Goal: Task Accomplishment & Management: Use online tool/utility

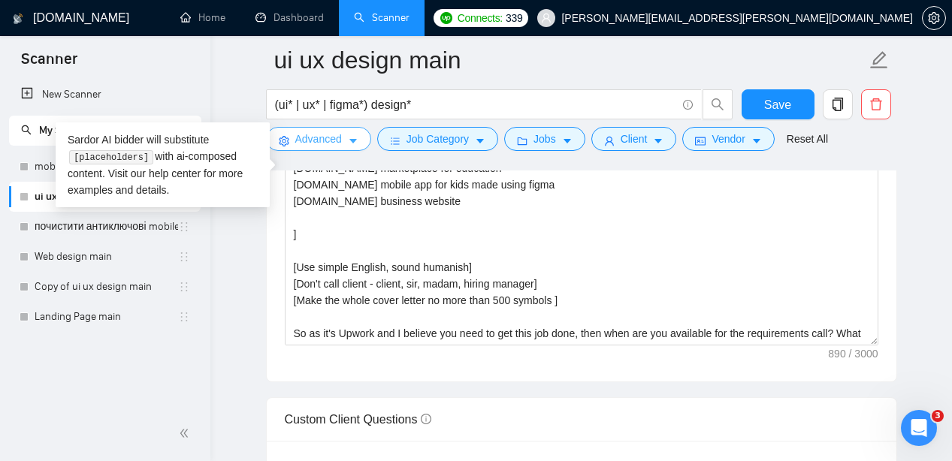
scroll to position [66, 0]
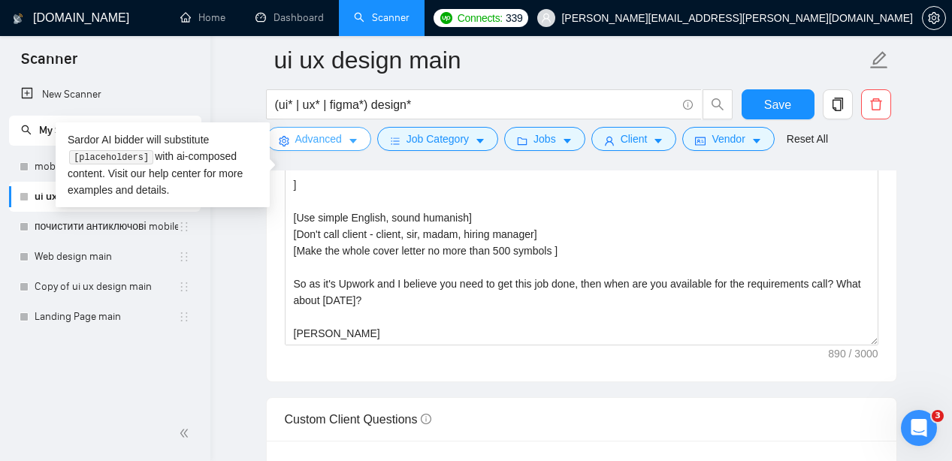
click at [337, 135] on span "Advanced" at bounding box center [318, 139] width 47 height 17
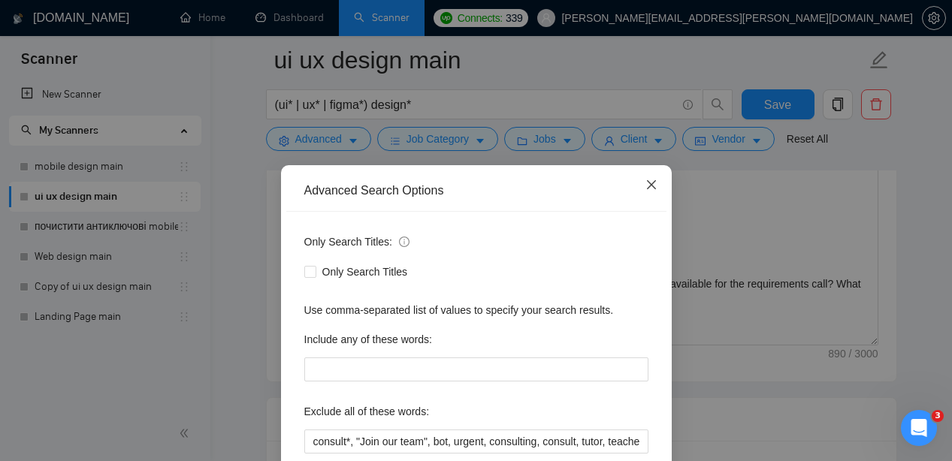
click at [655, 186] on icon "close" at bounding box center [652, 185] width 12 height 12
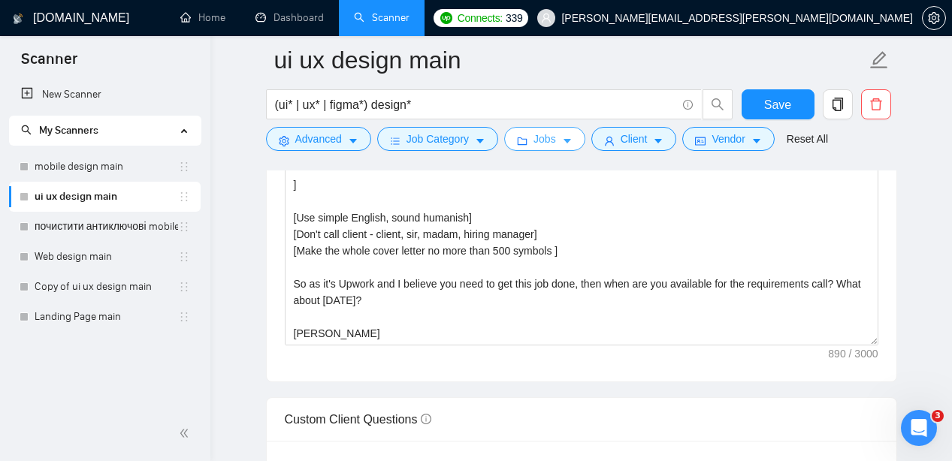
click at [556, 141] on span "Jobs" at bounding box center [545, 139] width 23 height 17
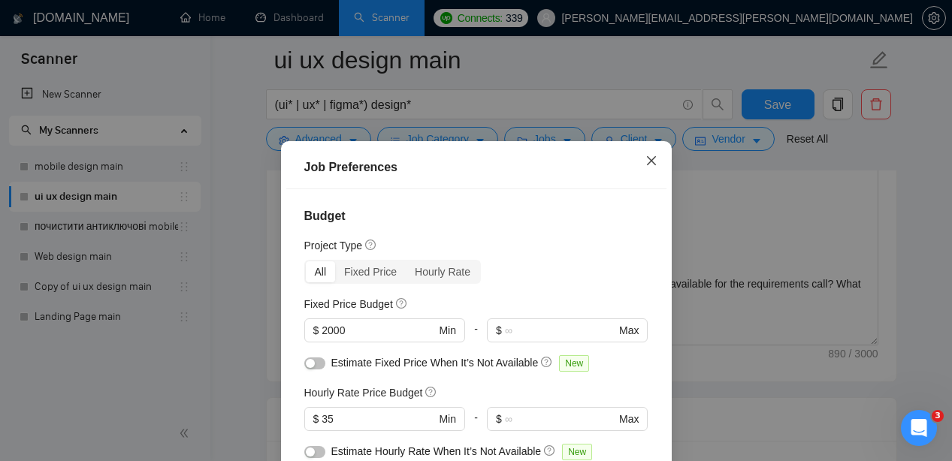
click at [649, 163] on icon "close" at bounding box center [652, 161] width 12 height 12
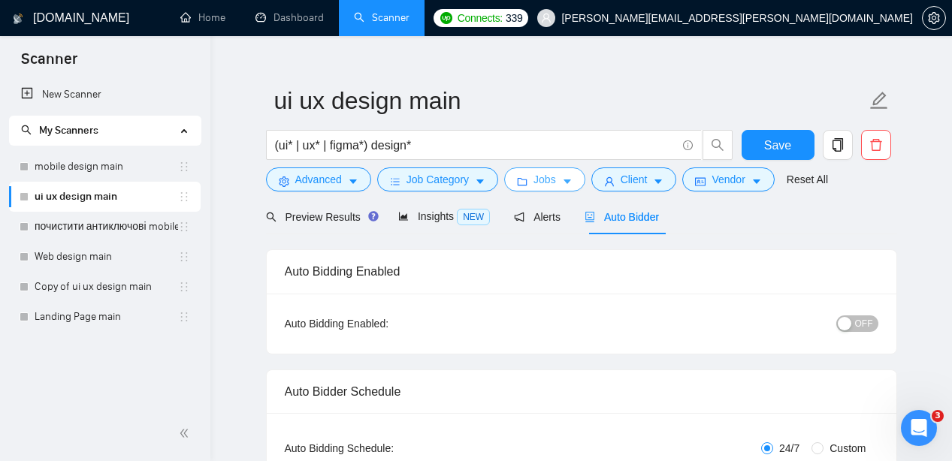
scroll to position [0, 0]
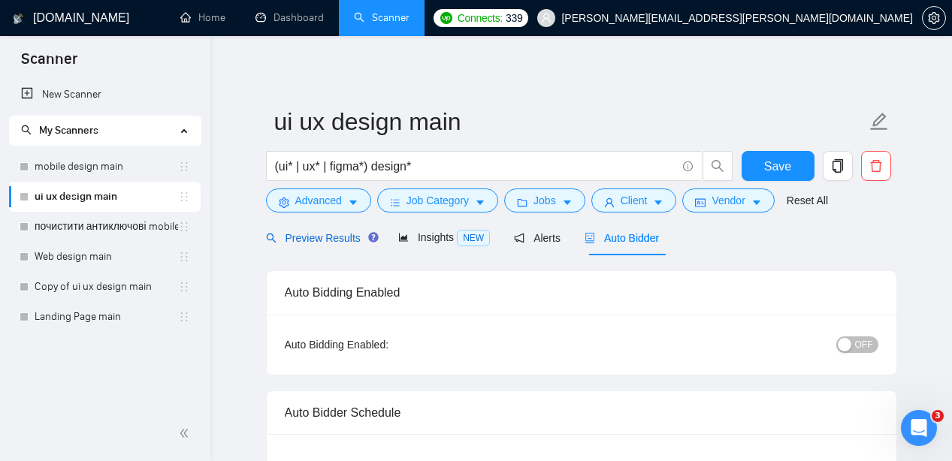
click at [319, 235] on span "Preview Results" at bounding box center [320, 238] width 108 height 12
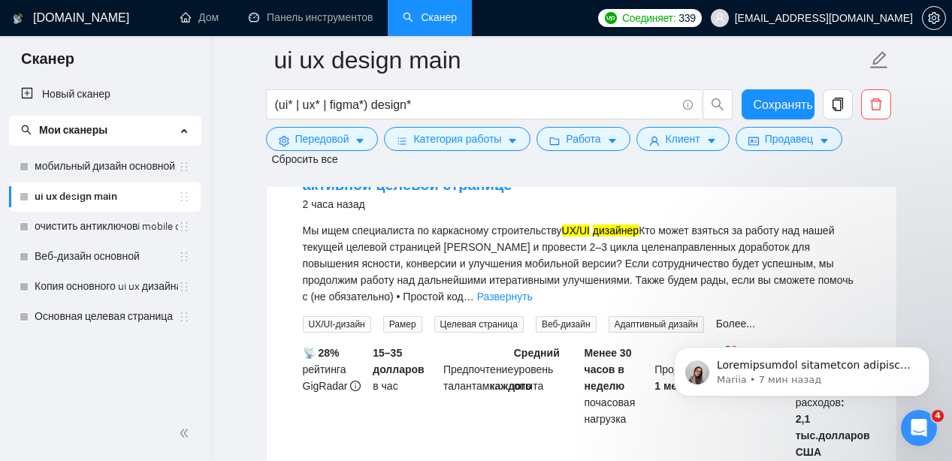
scroll to position [210, 0]
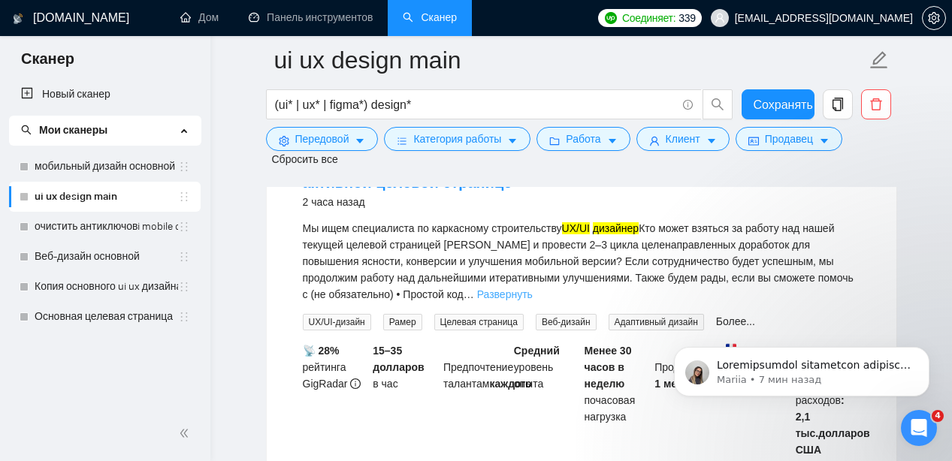
click at [501, 296] on font "Развернуть" at bounding box center [505, 295] width 56 height 12
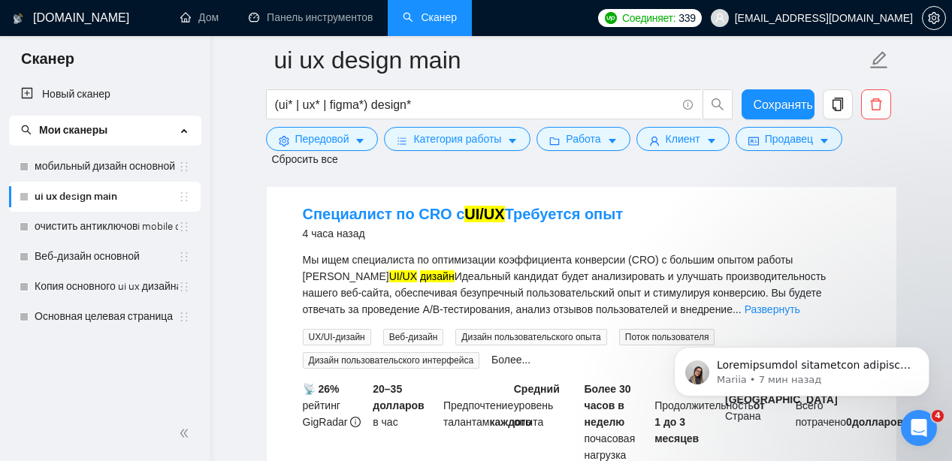
scroll to position [708, 0]
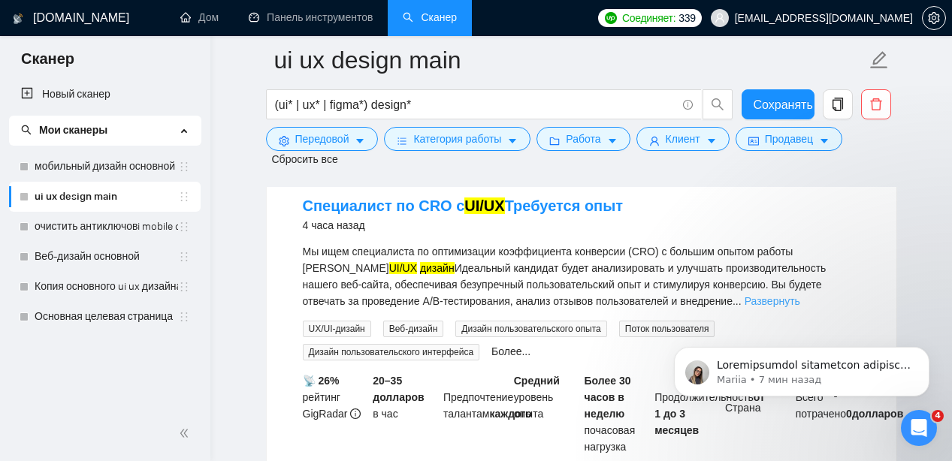
click at [746, 302] on font "Развернуть" at bounding box center [773, 301] width 56 height 12
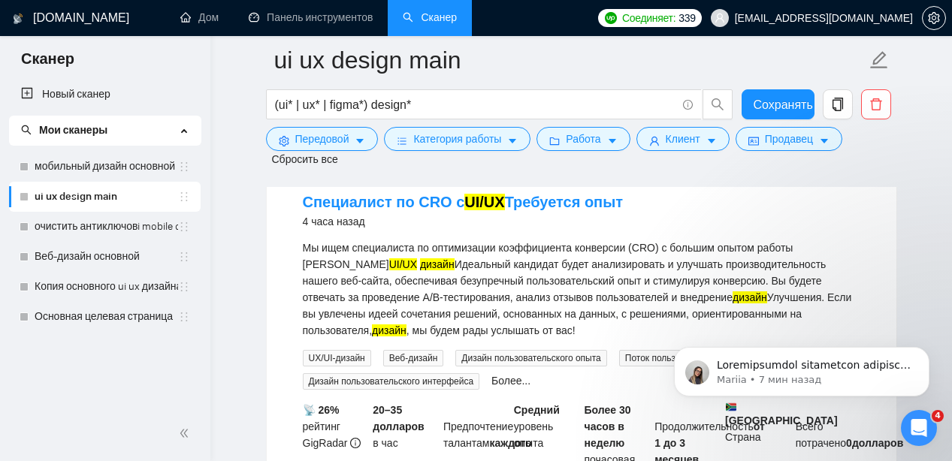
scroll to position [704, 0]
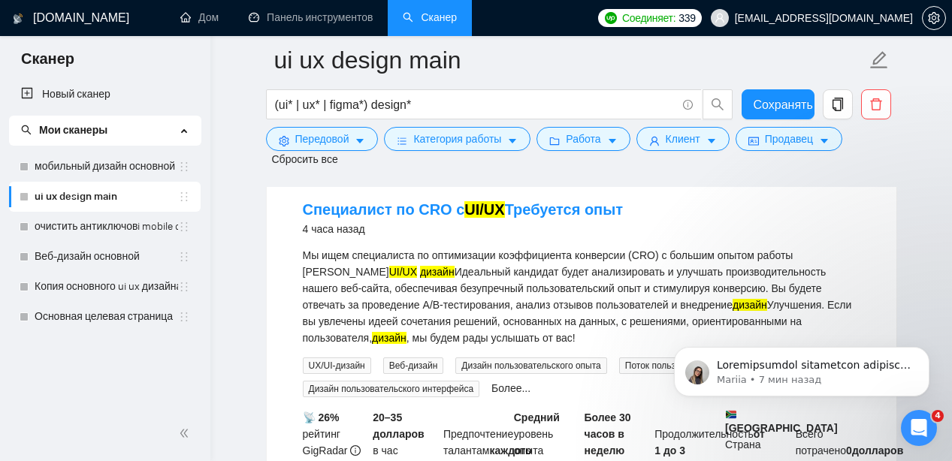
click at [299, 207] on li "Специалист по CRO с UI/UX Требуется опыт 4 часа назад Мы ищем специалиста по оп…" at bounding box center [582, 390] width 594 height 406
click at [293, 206] on li "Специалист по CRO с UI/UX Требуется опыт 4 часа назад Мы ищем специалиста по оп…" at bounding box center [582, 390] width 594 height 406
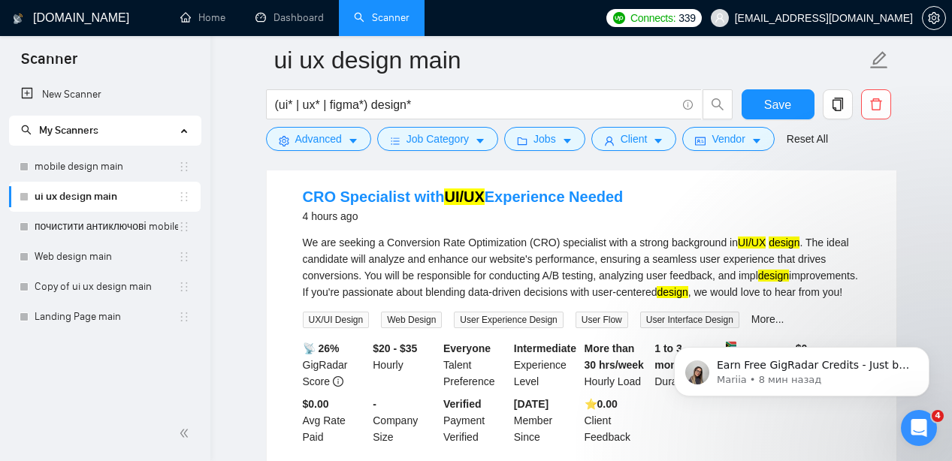
scroll to position [539, 0]
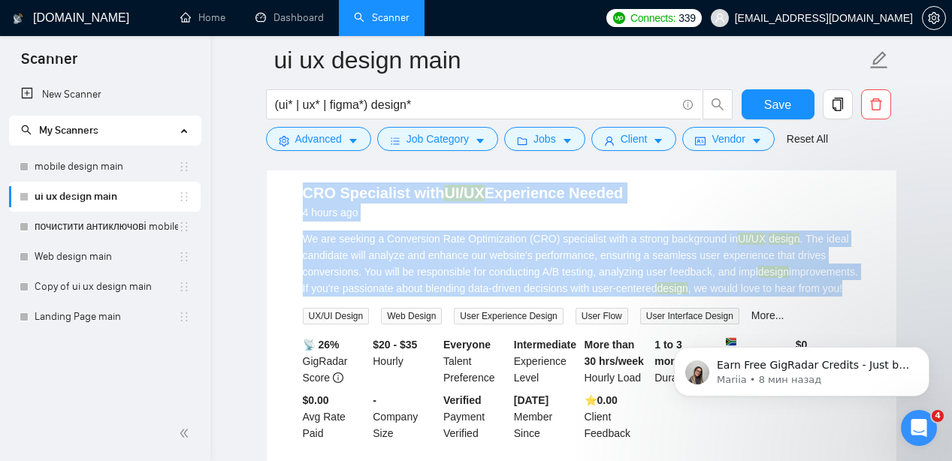
drag, startPoint x: 297, startPoint y: 198, endPoint x: 465, endPoint y: 316, distance: 205.6
click at [465, 316] on li "CRO Specialist with UI/UX Experience Needed 4 hours ago We are seeking a Conver…" at bounding box center [582, 312] width 594 height 283
copy li "CRO Specialist with UI/UX Experience Needed 4 hours ago We are seeking a Conver…"
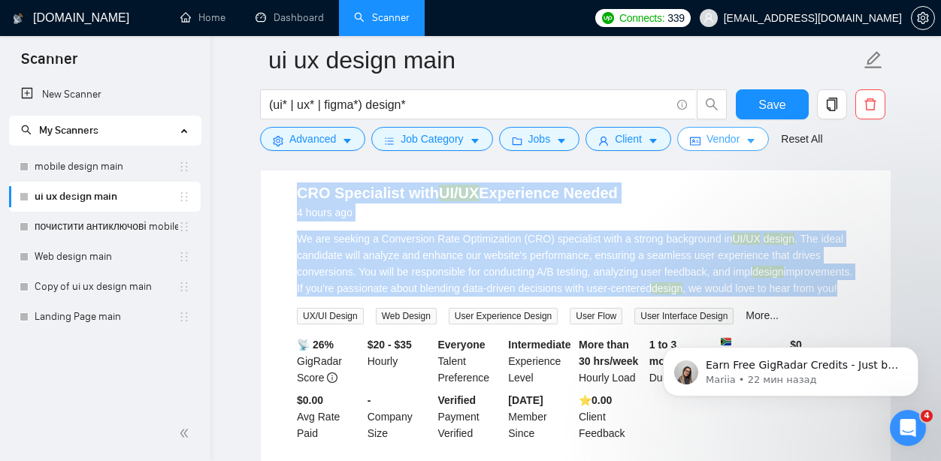
click at [721, 143] on span "Vendor" at bounding box center [722, 139] width 33 height 17
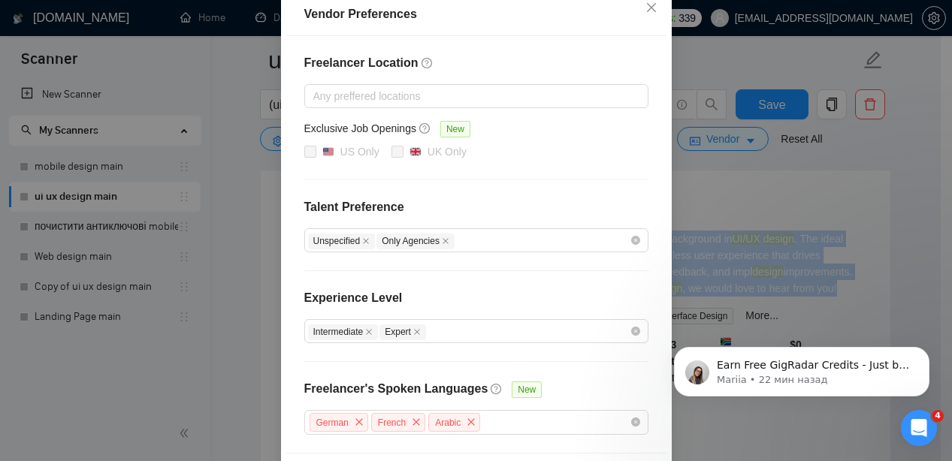
scroll to position [234, 0]
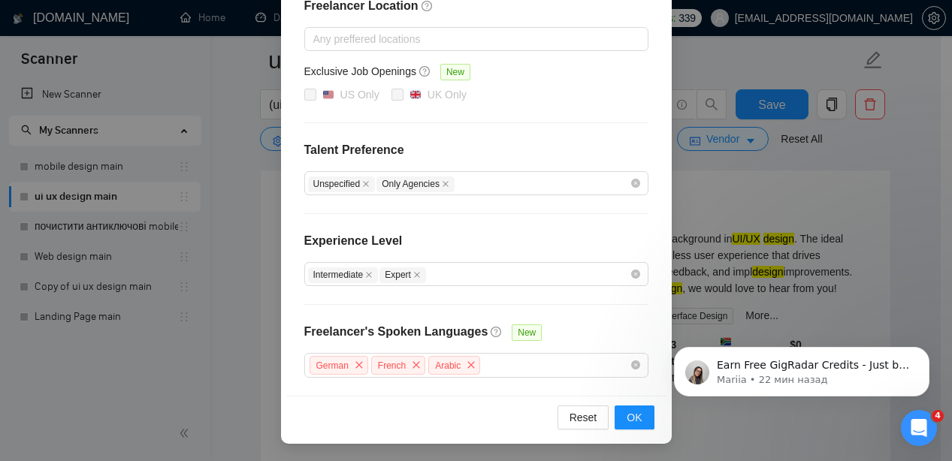
click at [778, 201] on div "Vendor Preferences Freelancer Location Any preffered locations Exclusive Job Op…" at bounding box center [476, 230] width 952 height 461
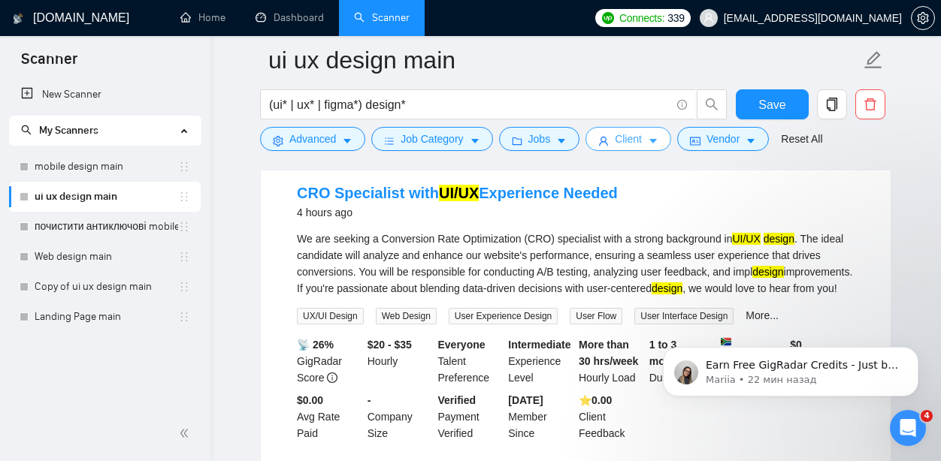
click at [650, 144] on button "Client" at bounding box center [628, 139] width 86 height 24
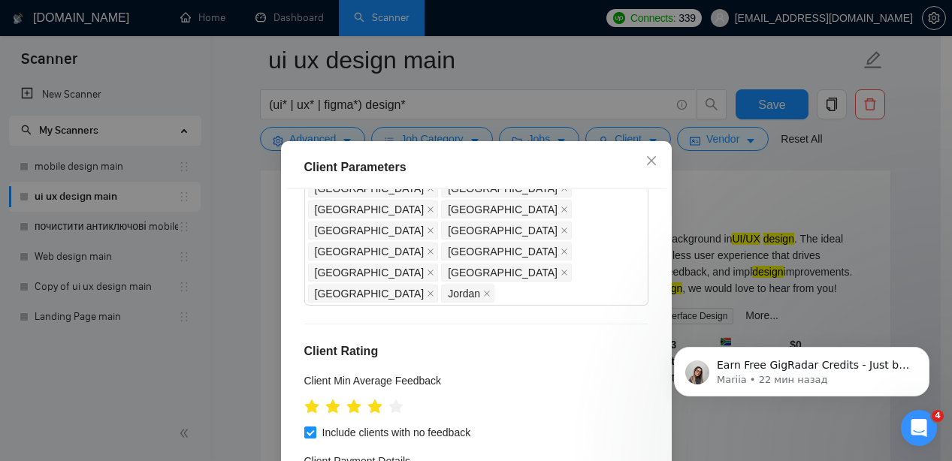
scroll to position [951, 0]
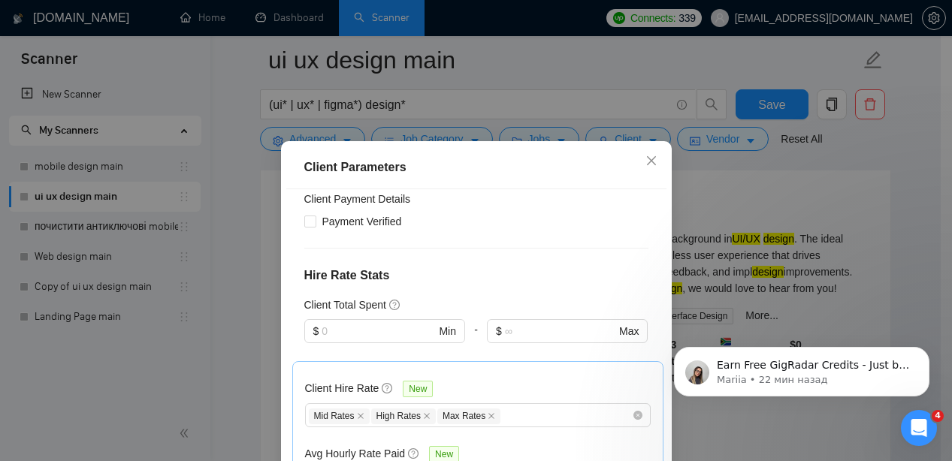
click at [740, 209] on div "Client Parameters Client Location Include Client Countries Select Exclude Clien…" at bounding box center [476, 230] width 952 height 461
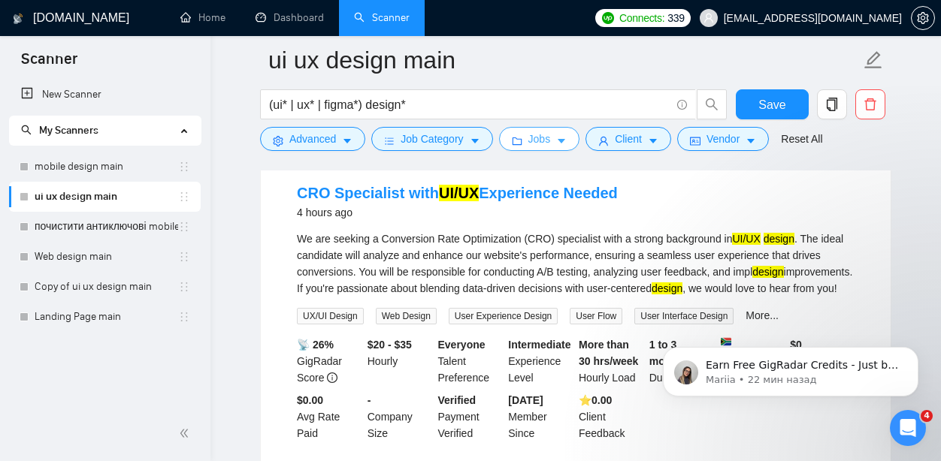
click at [526, 137] on button "Jobs" at bounding box center [539, 139] width 81 height 24
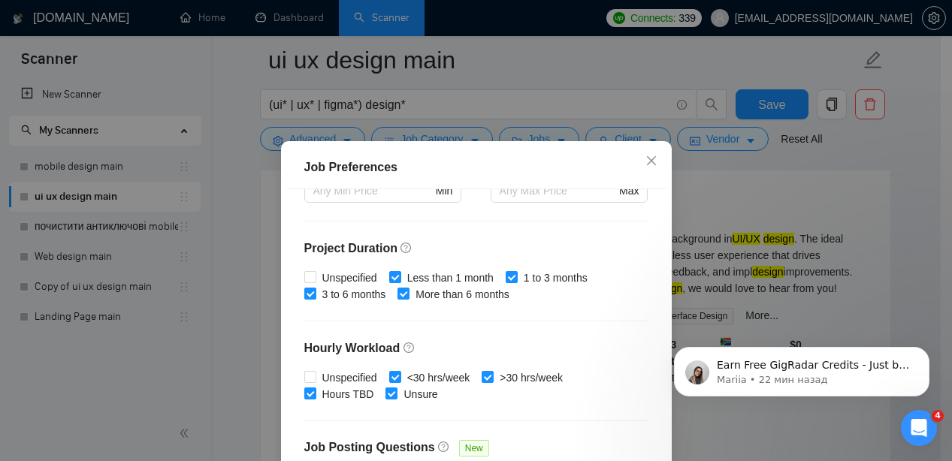
scroll to position [525, 0]
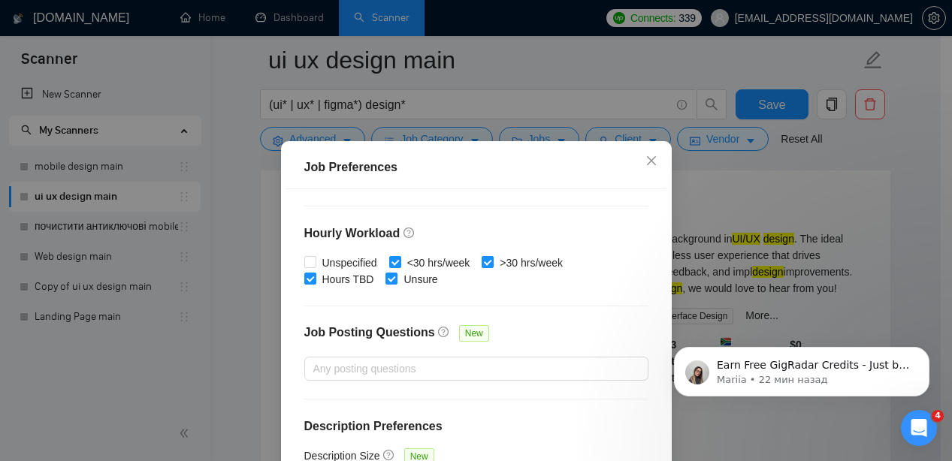
click at [756, 208] on div "Job Preferences Budget Project Type All Fixed Price Hourly Rate Fixed Price Bud…" at bounding box center [476, 230] width 952 height 461
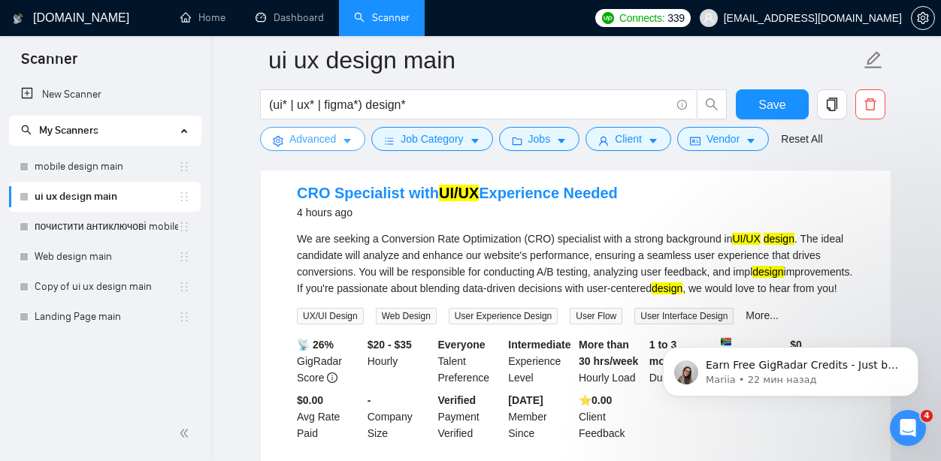
click at [319, 144] on span "Advanced" at bounding box center [312, 139] width 47 height 17
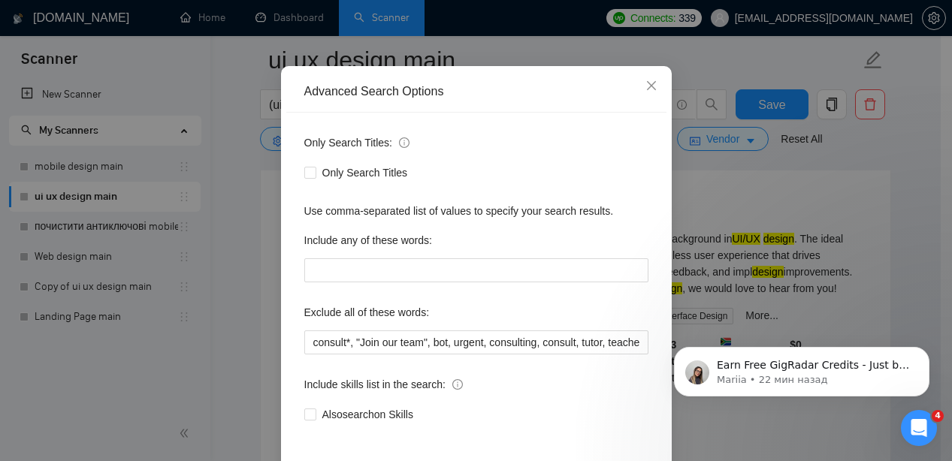
scroll to position [164, 0]
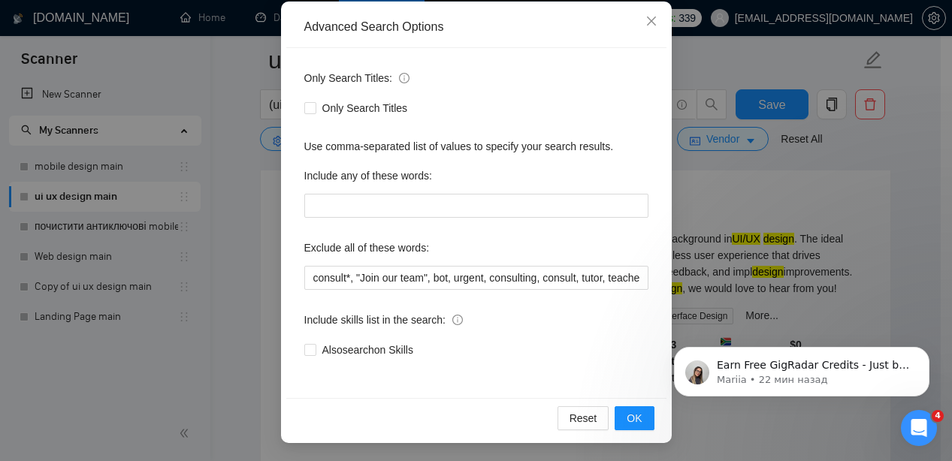
click at [726, 157] on div "Advanced Search Options Only Search Titles: Only Search Titles Use comma-separa…" at bounding box center [476, 230] width 952 height 461
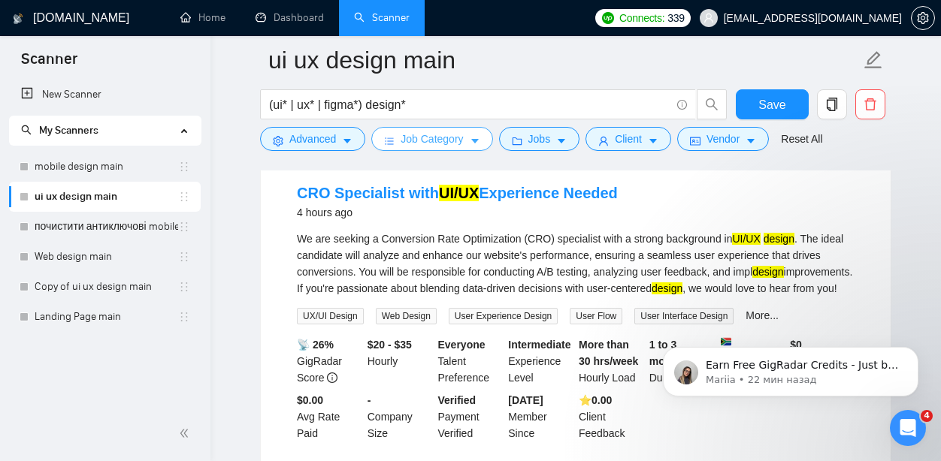
click at [417, 144] on span "Job Category" at bounding box center [432, 139] width 62 height 17
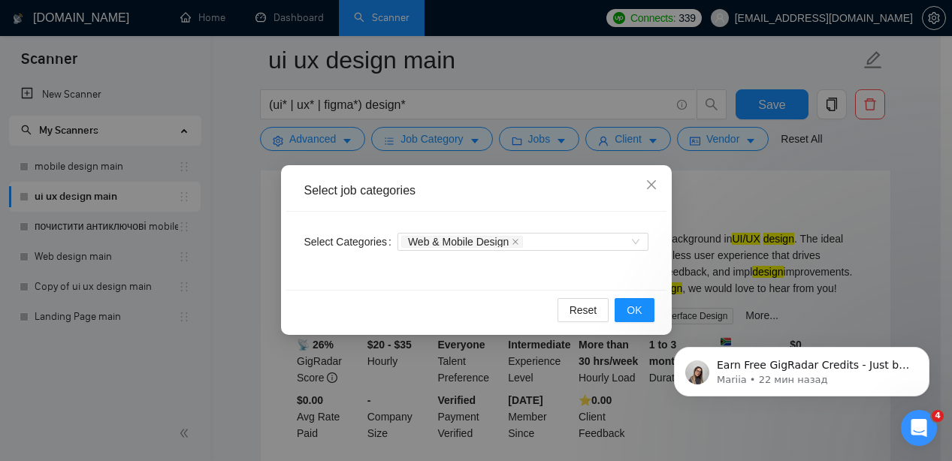
click at [768, 223] on div "Select job categories Select Categories Web & Mobile Design Reset OK" at bounding box center [476, 230] width 952 height 461
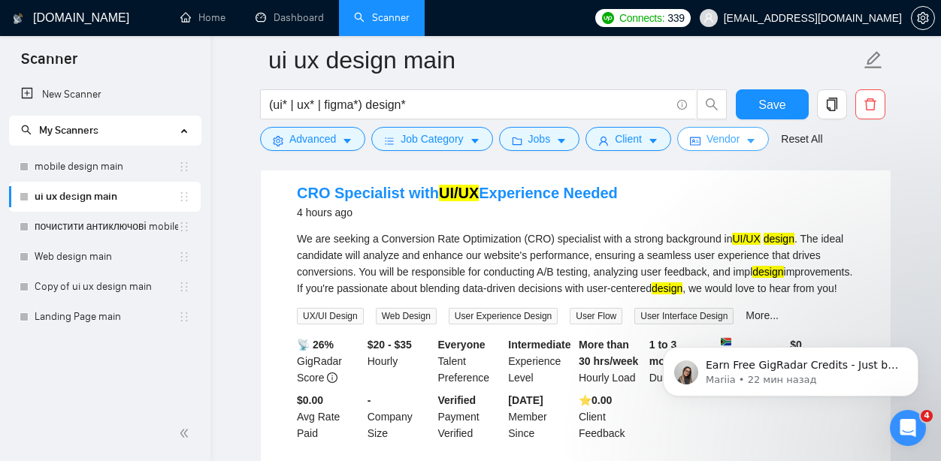
click at [740, 143] on span "Vendor" at bounding box center [722, 139] width 33 height 17
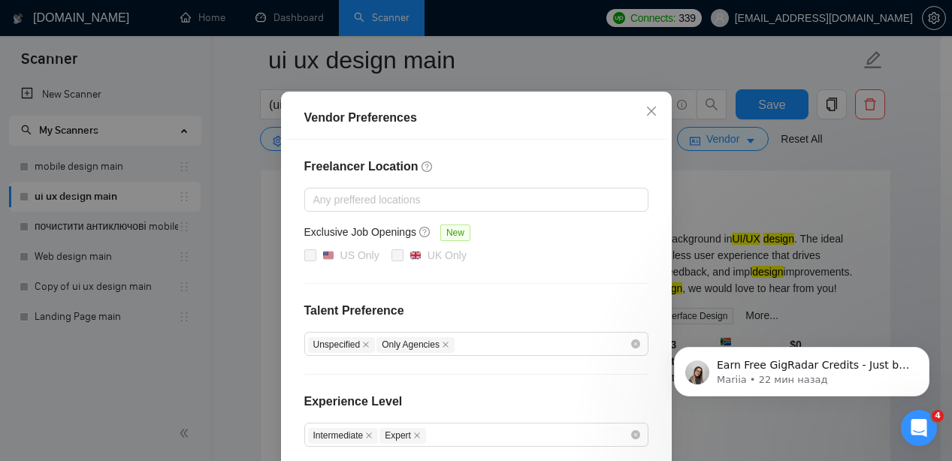
scroll to position [234, 0]
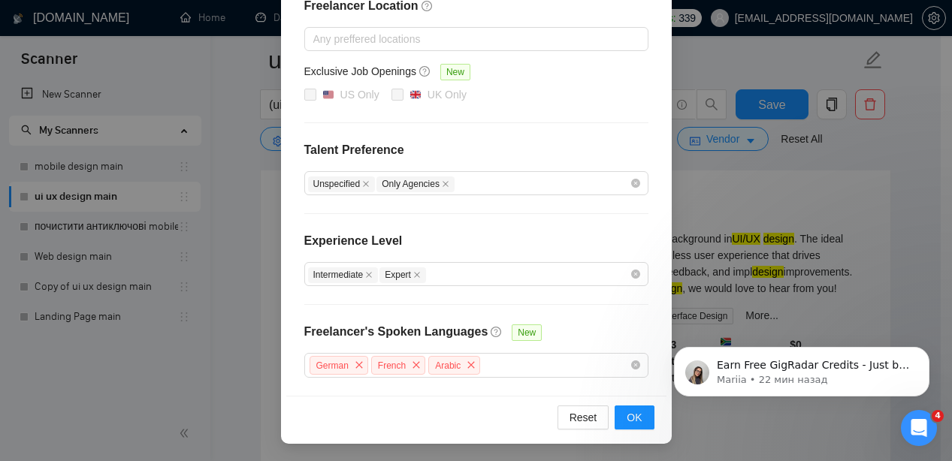
click at [738, 216] on div "Vendor Preferences Freelancer Location Any preffered locations Exclusive Job Op…" at bounding box center [476, 230] width 952 height 461
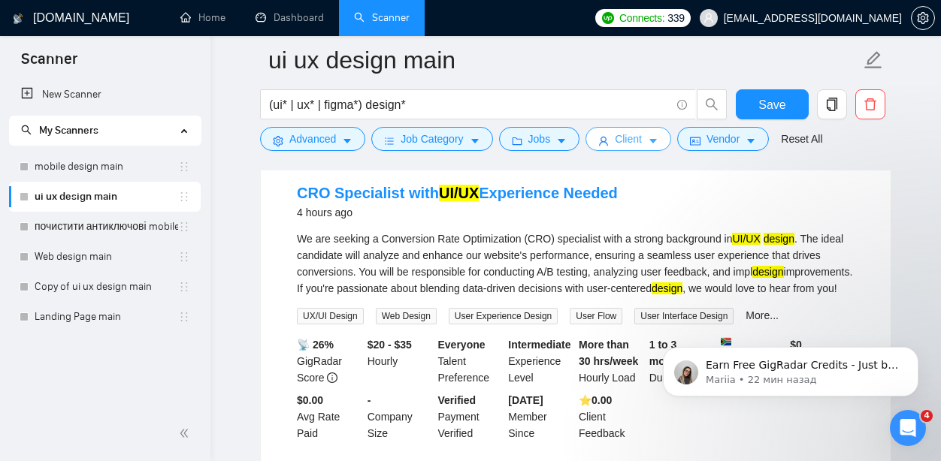
click at [642, 135] on span "Client" at bounding box center [628, 139] width 27 height 17
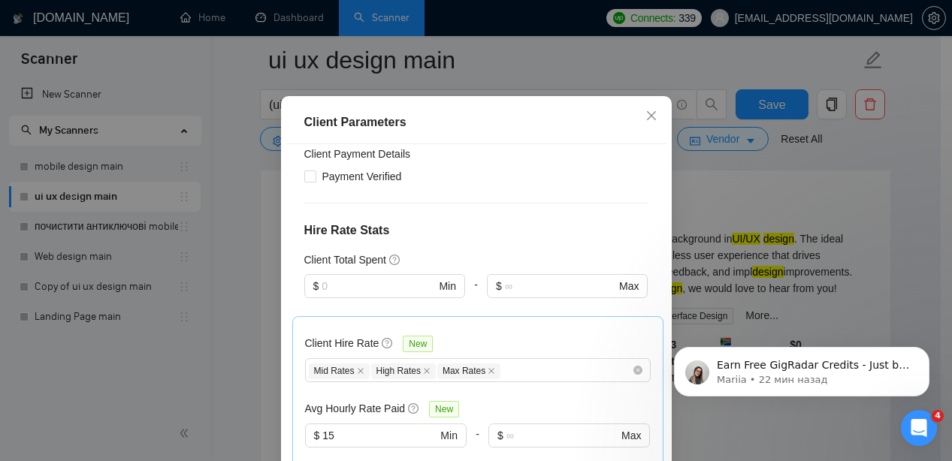
scroll to position [116, 0]
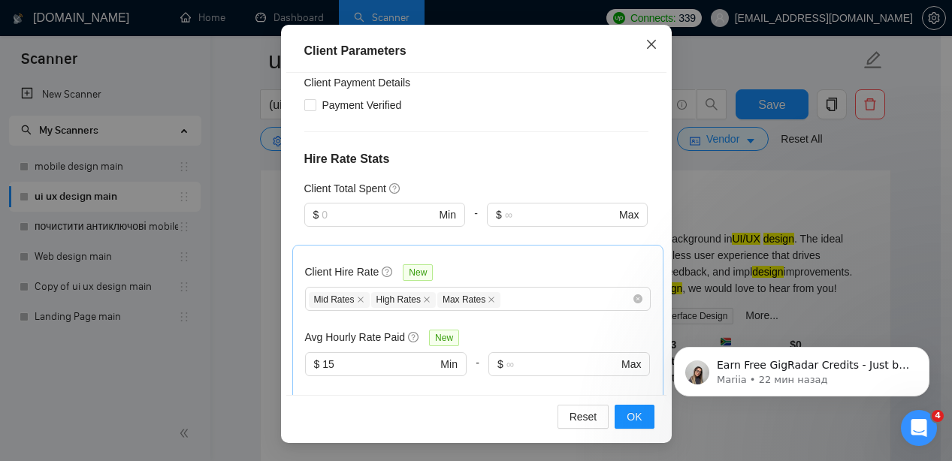
click at [646, 44] on icon "close" at bounding box center [652, 44] width 12 height 12
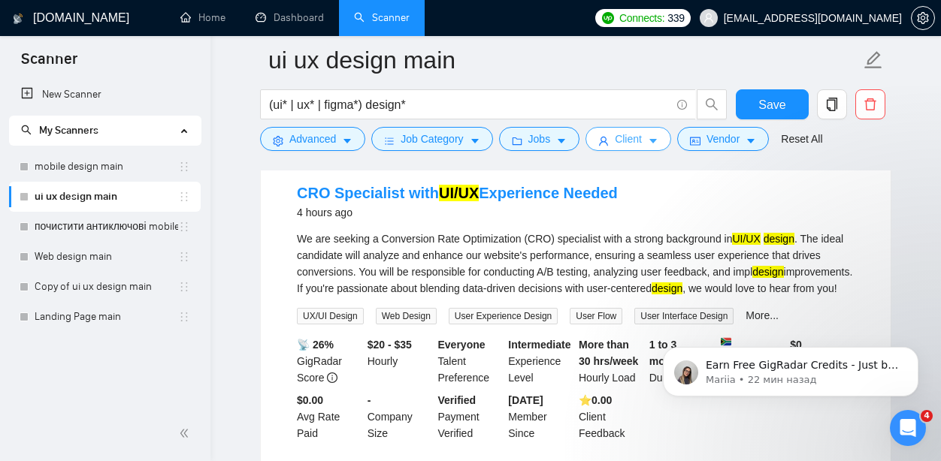
click at [616, 141] on button "Client" at bounding box center [628, 139] width 86 height 24
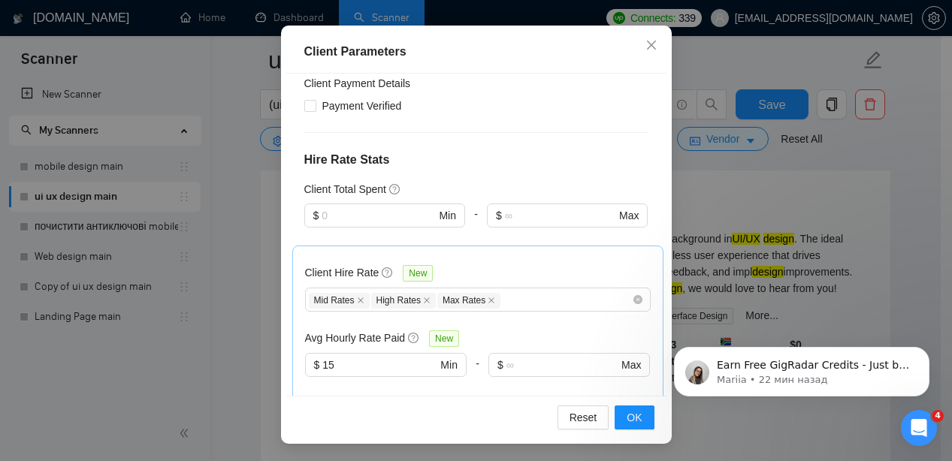
scroll to position [116, 0]
click at [646, 45] on icon "close" at bounding box center [652, 44] width 12 height 12
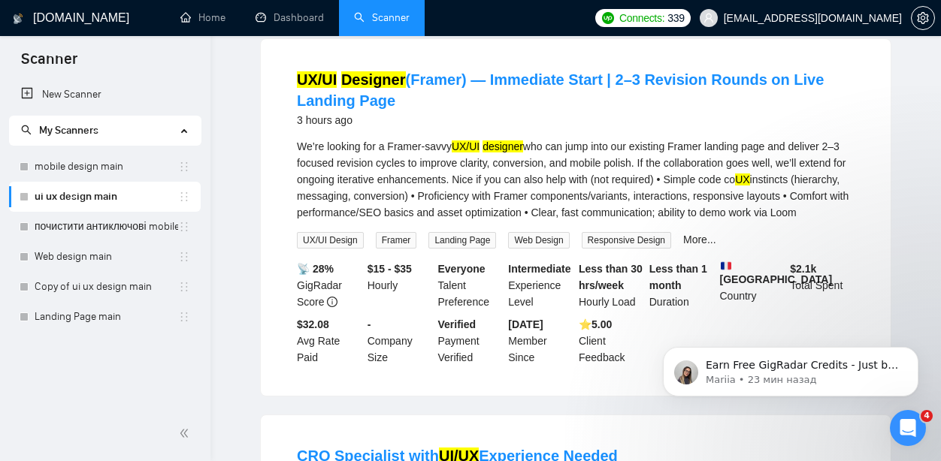
scroll to position [29, 0]
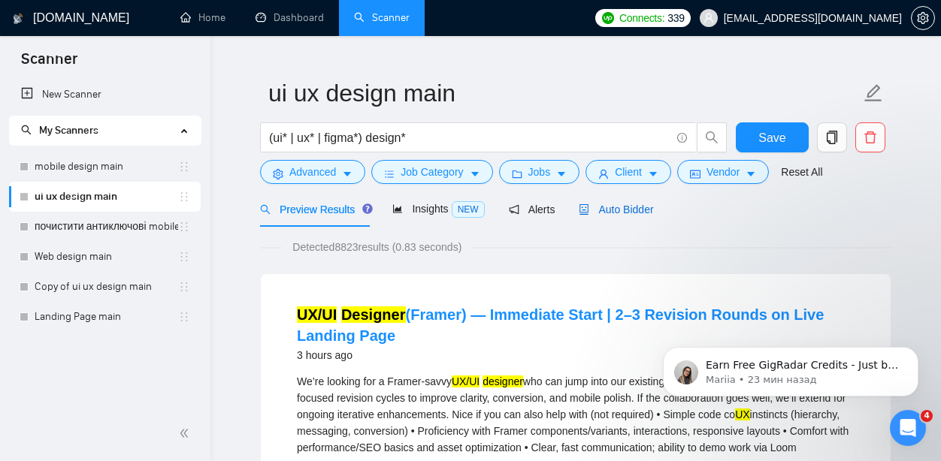
click at [640, 210] on span "Auto Bidder" at bounding box center [616, 210] width 74 height 12
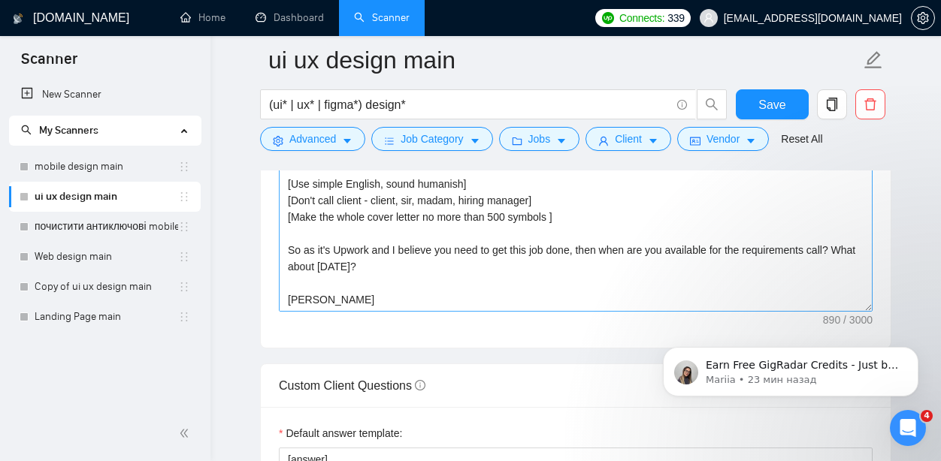
scroll to position [1896, 0]
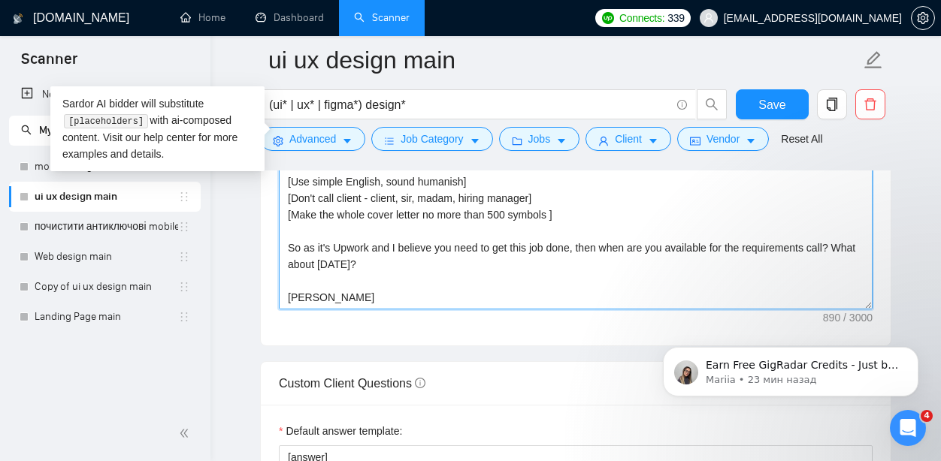
drag, startPoint x: 350, startPoint y: 299, endPoint x: 387, endPoint y: 303, distance: 37.0
click at [387, 303] on textarea "Hi there! [use client's name if found] I am available right now and I already m…" at bounding box center [576, 140] width 594 height 338
click at [421, 266] on textarea "Hi there! [use client's name if found] I am available right now and I already m…" at bounding box center [576, 140] width 594 height 338
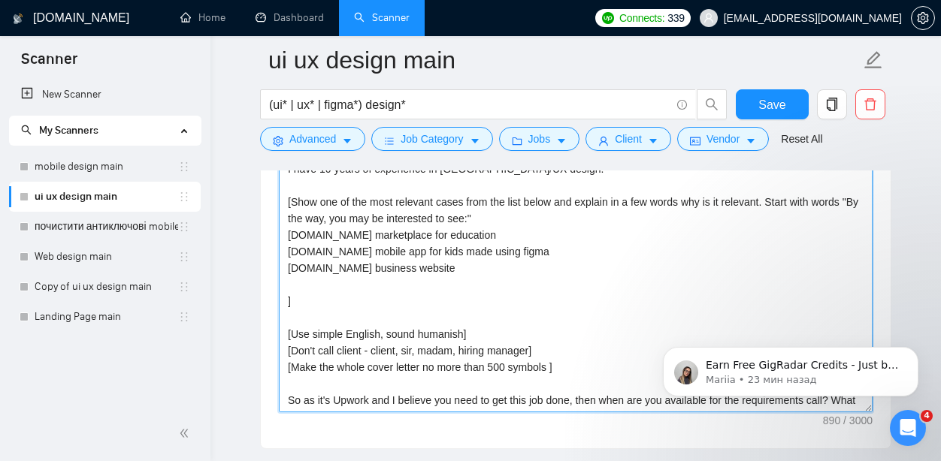
scroll to position [1783, 0]
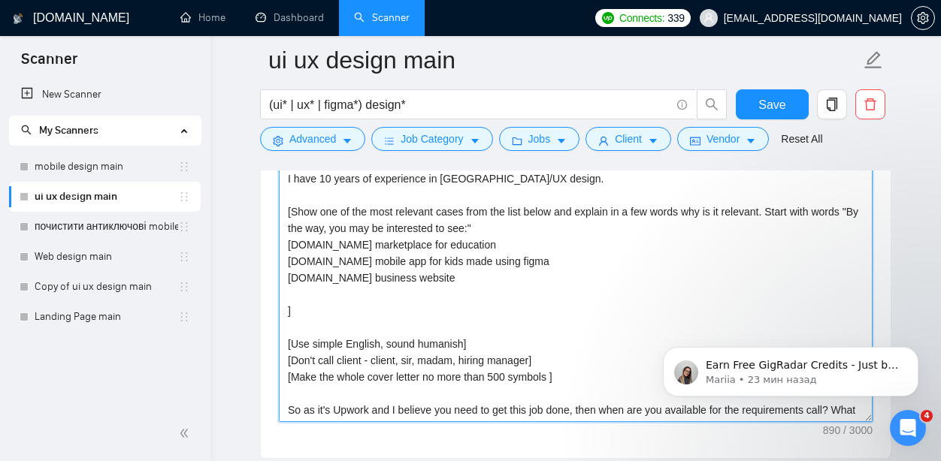
drag, startPoint x: 290, startPoint y: 242, endPoint x: 431, endPoint y: 298, distance: 151.1
click at [431, 298] on textarea "Hi there! [use client's name if found] I am available right now and I already m…" at bounding box center [576, 253] width 594 height 338
paste textarea "1. ( [URL][DOMAIN_NAME][PHONE_NUMBER] )- Mobile & Web App for Pharmacy Delivery…"
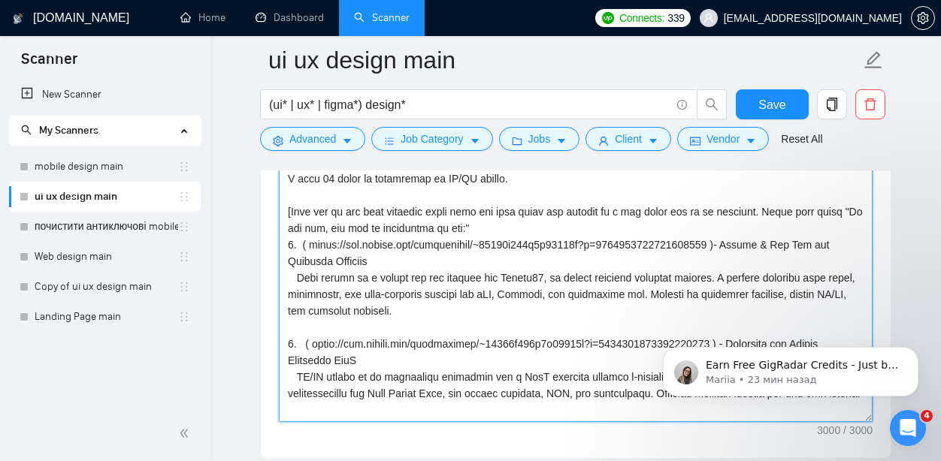
scroll to position [1702, 0]
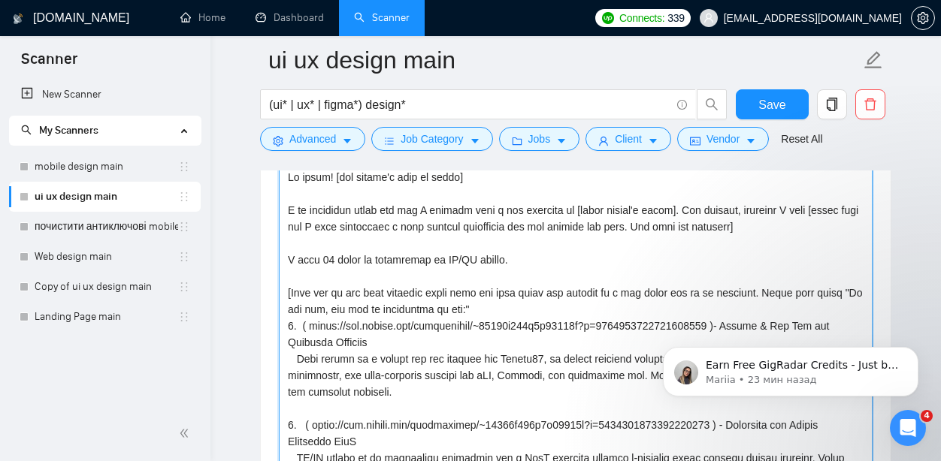
click at [560, 308] on textarea "Cover letter template:" at bounding box center [576, 334] width 594 height 338
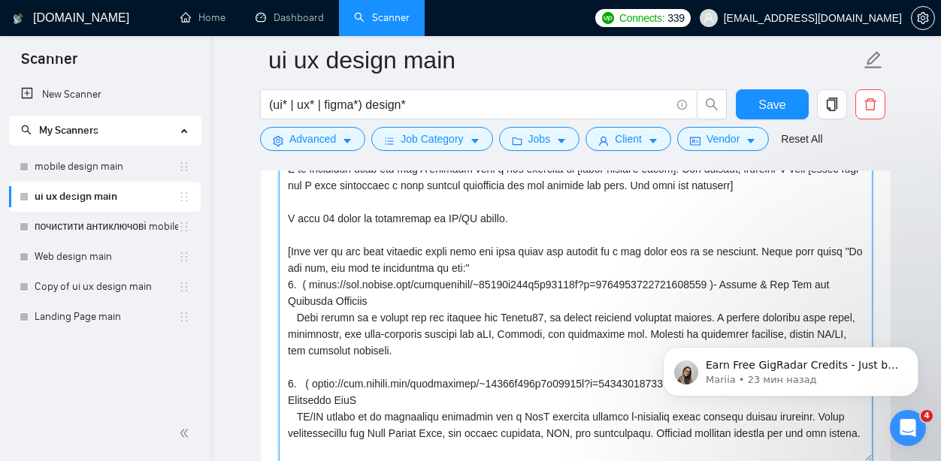
scroll to position [1741, 0]
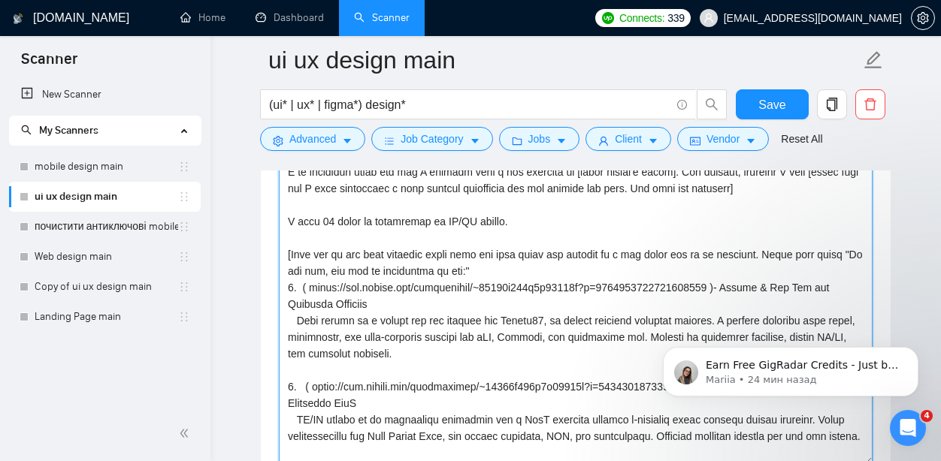
click at [558, 267] on textarea "Cover letter template:" at bounding box center [576, 296] width 594 height 338
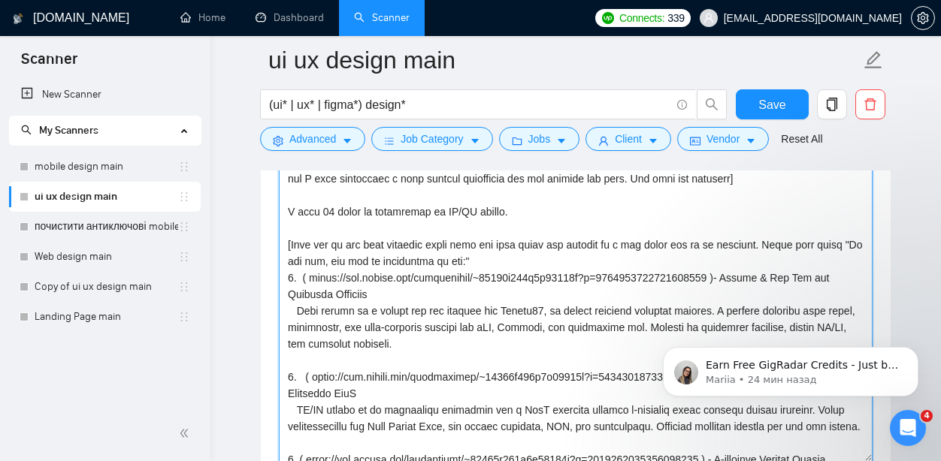
scroll to position [0, 0]
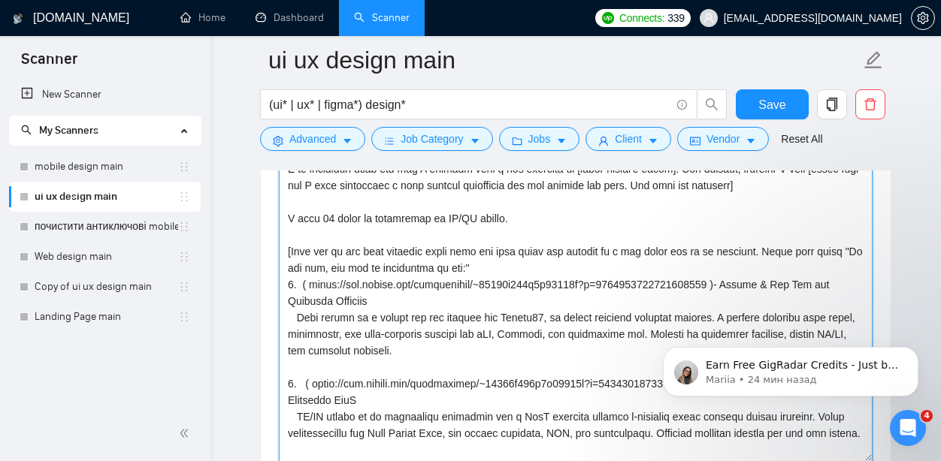
click at [289, 283] on textarea "Cover letter template:" at bounding box center [576, 293] width 594 height 338
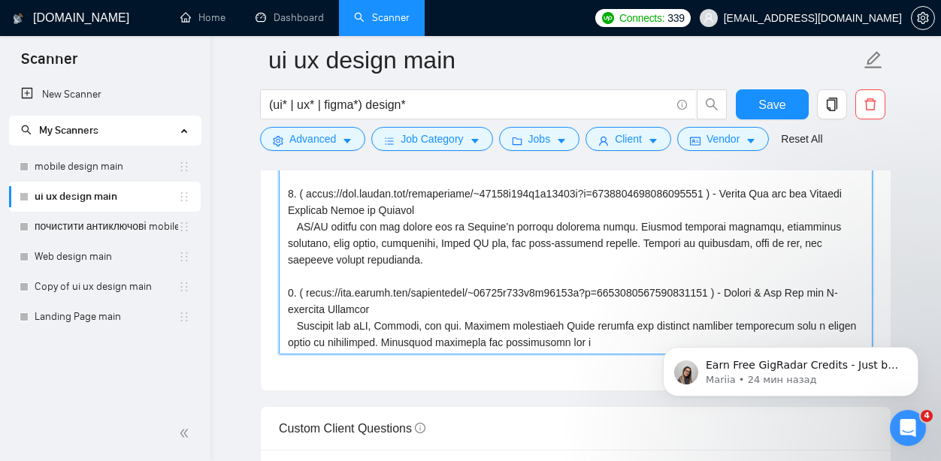
click at [516, 266] on textarea "Cover letter template:" at bounding box center [576, 186] width 594 height 338
type textarea "Hi there! [use client's name if found] I am available right now and I already m…"
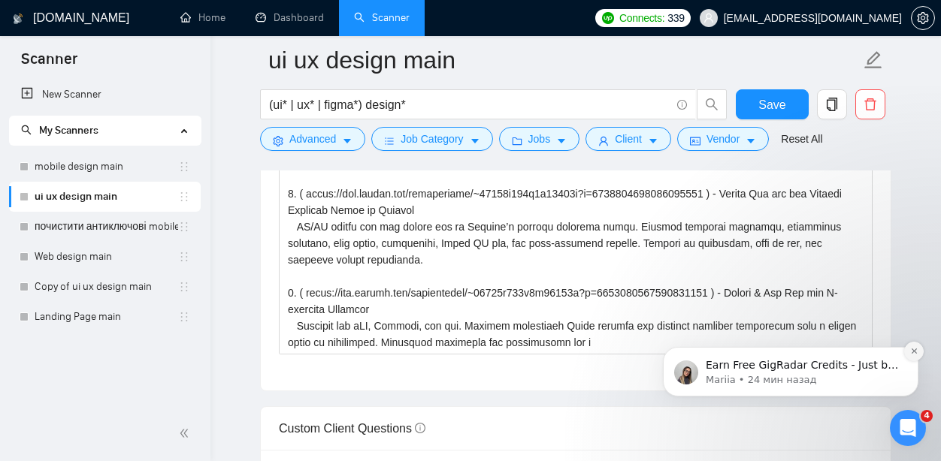
click at [913, 352] on icon "Dismiss notification" at bounding box center [913, 351] width 5 height 5
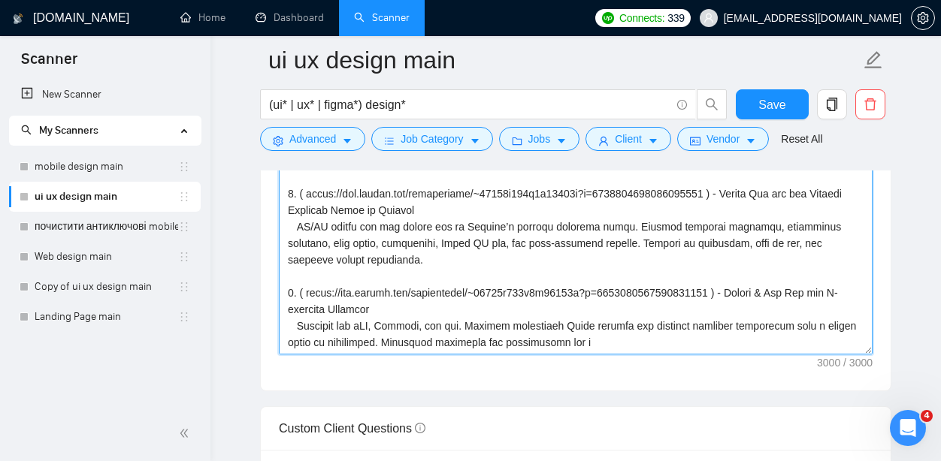
click at [638, 290] on textarea "Cover letter template:" at bounding box center [576, 186] width 594 height 338
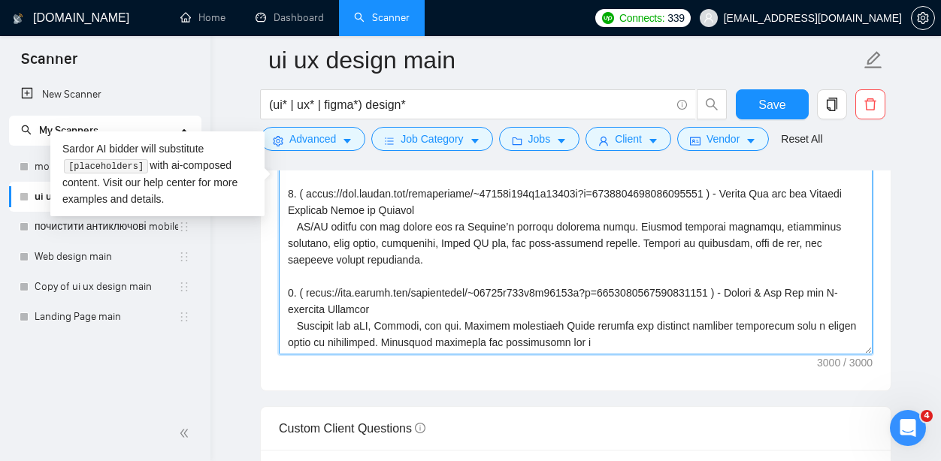
click at [472, 305] on textarea "Cover letter template:" at bounding box center [576, 186] width 594 height 338
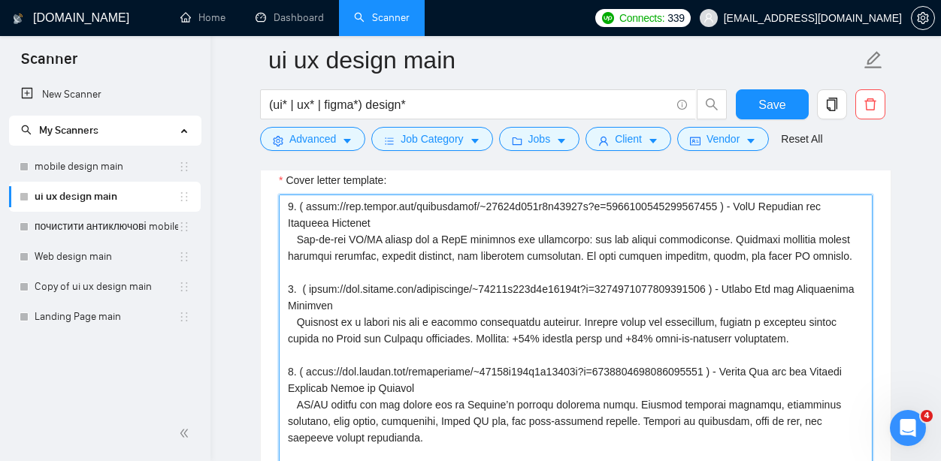
scroll to position [1671, 0]
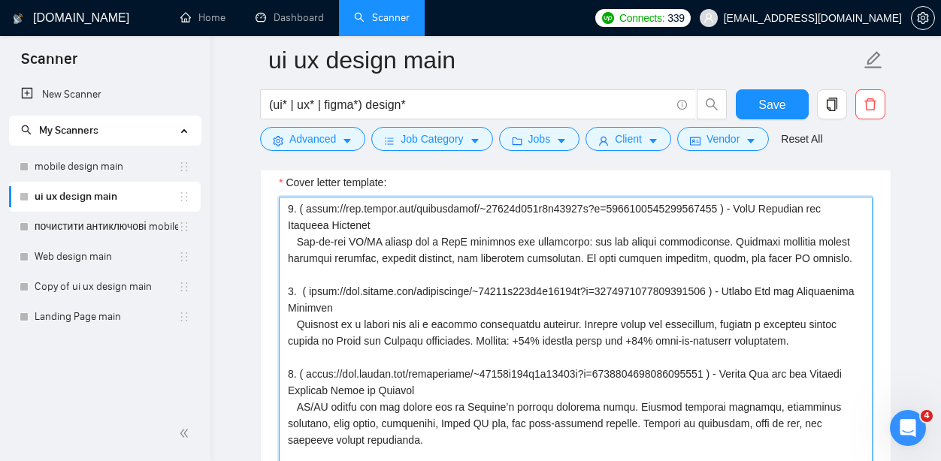
click at [450, 328] on textarea "Cover letter template:" at bounding box center [576, 366] width 594 height 338
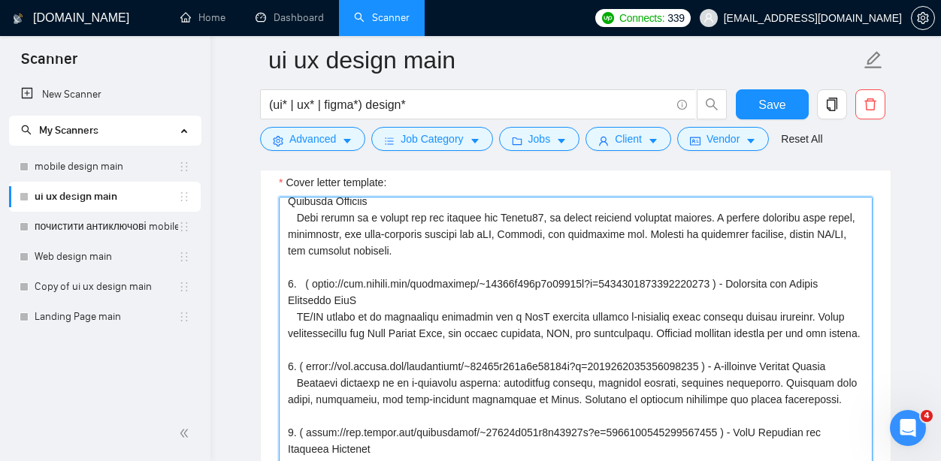
scroll to position [188, 0]
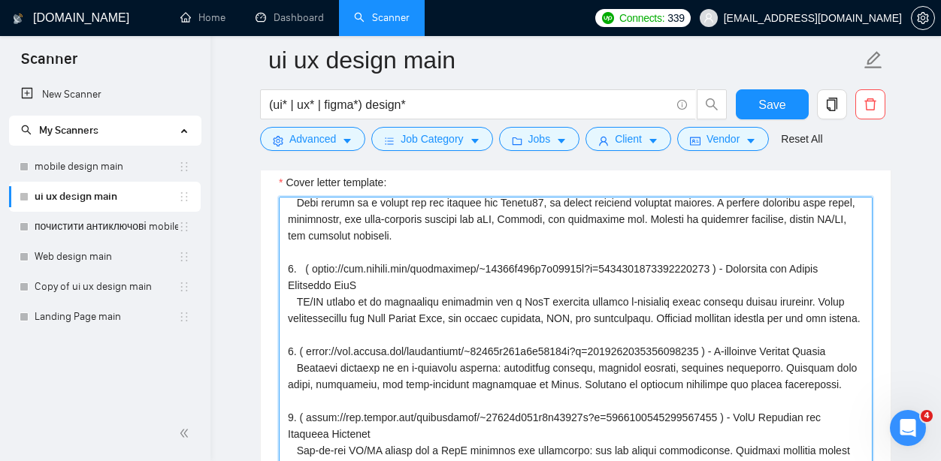
click at [403, 378] on textarea "Cover letter template:" at bounding box center [576, 366] width 594 height 338
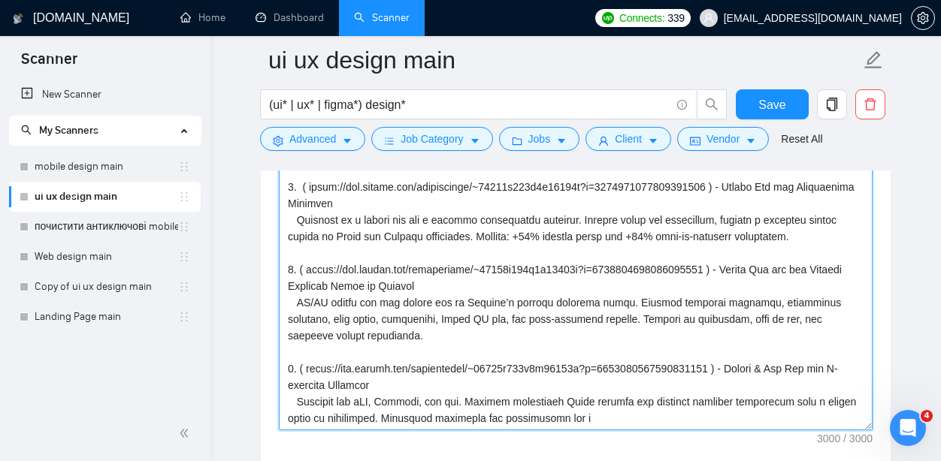
scroll to position [1777, 0]
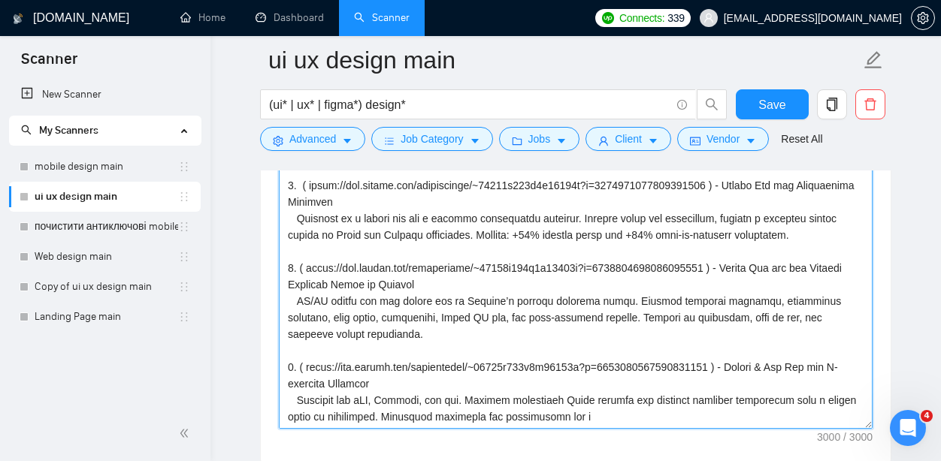
click at [386, 340] on textarea "Cover letter template:" at bounding box center [576, 260] width 594 height 338
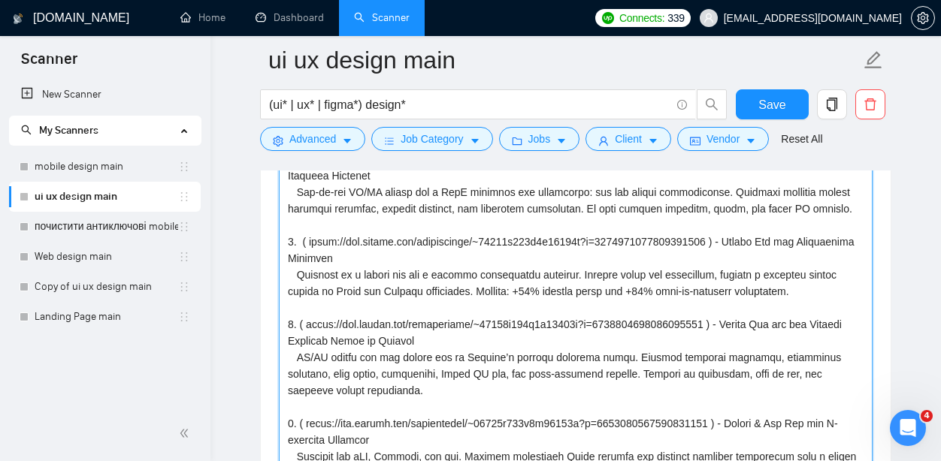
scroll to position [439, 0]
click at [452, 338] on textarea "Cover letter template:" at bounding box center [576, 316] width 594 height 338
